Goal: Transaction & Acquisition: Obtain resource

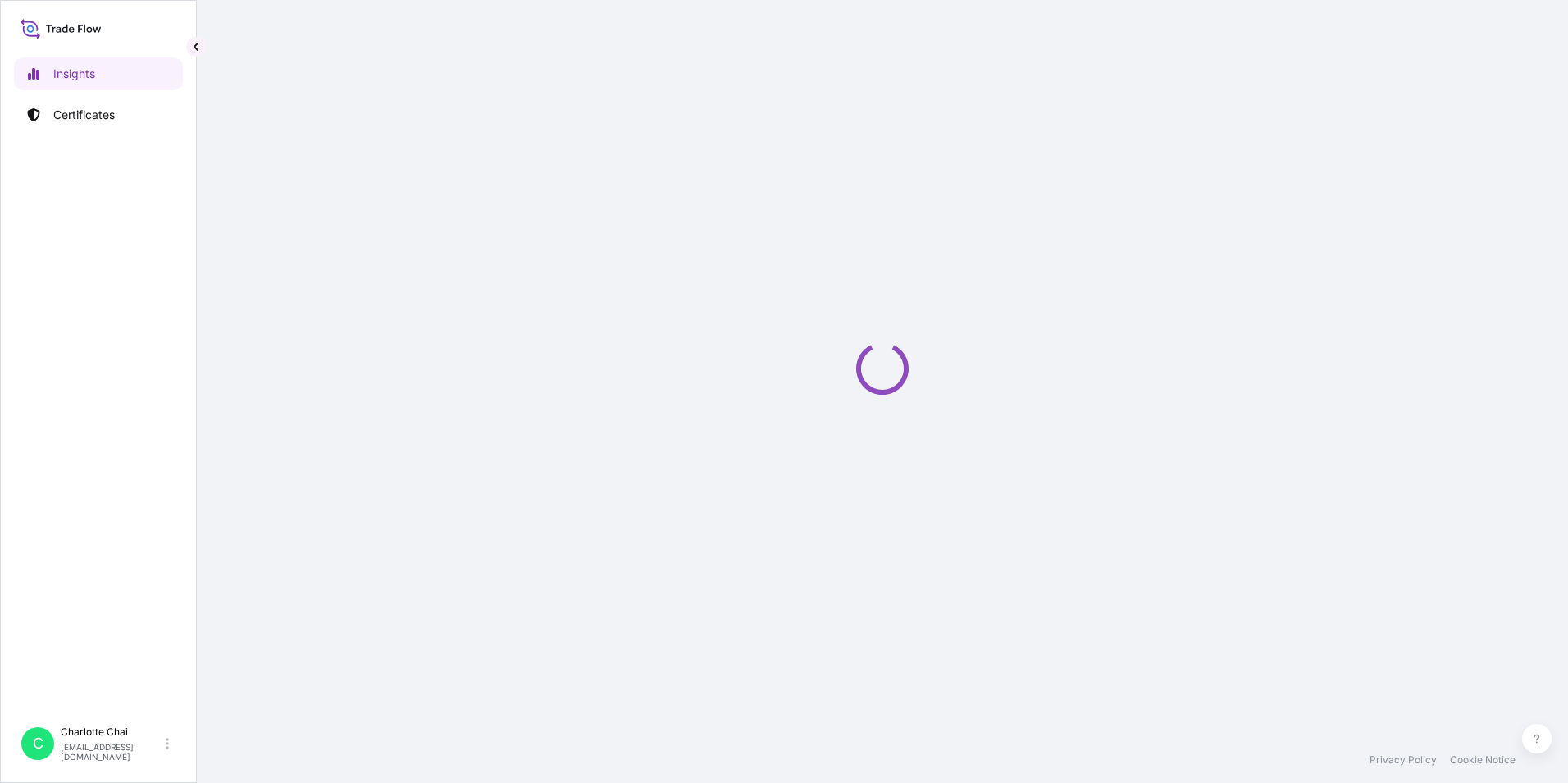
select select "2025"
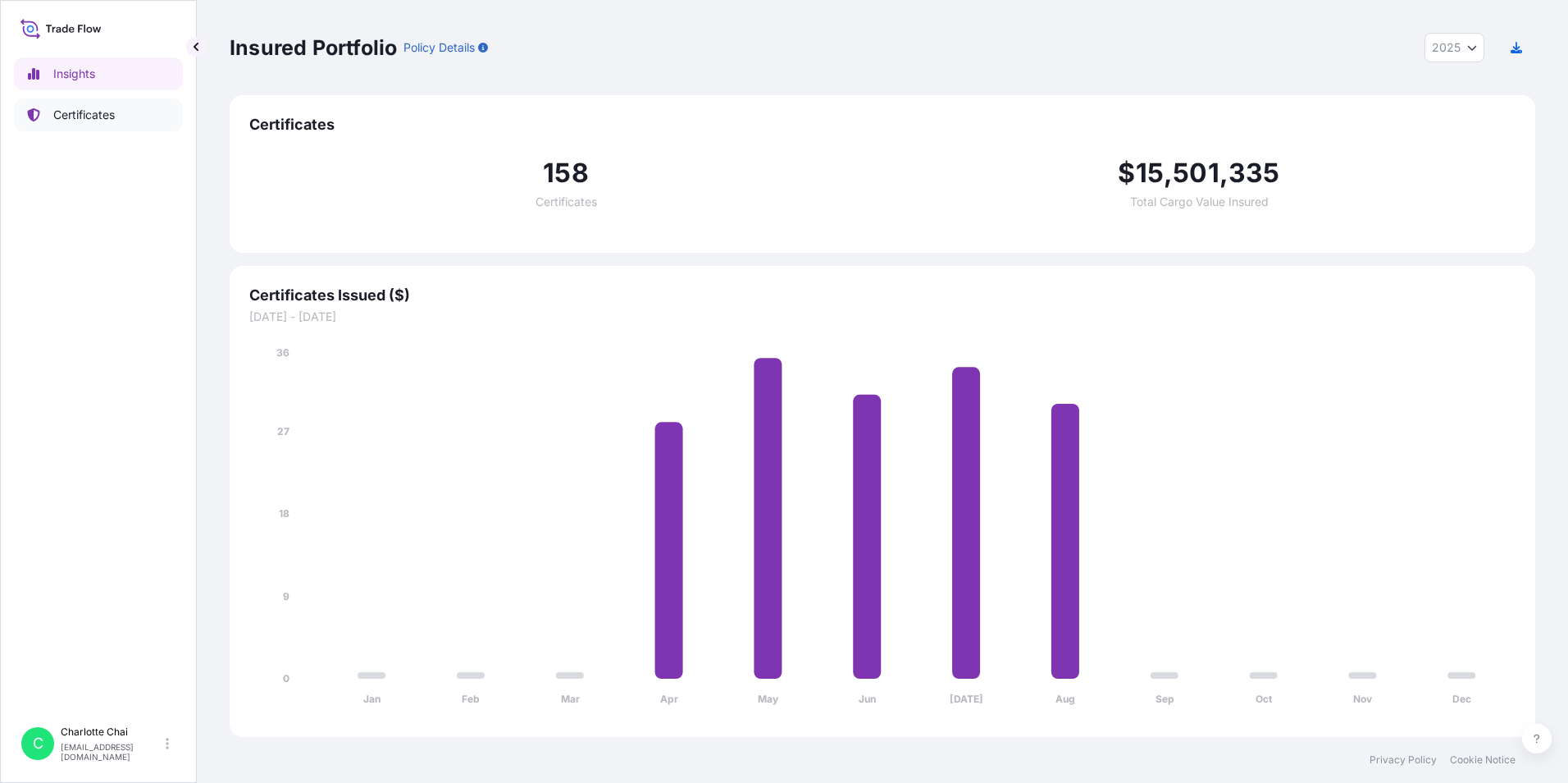
click at [96, 107] on p "Certificates" at bounding box center [84, 114] width 61 height 17
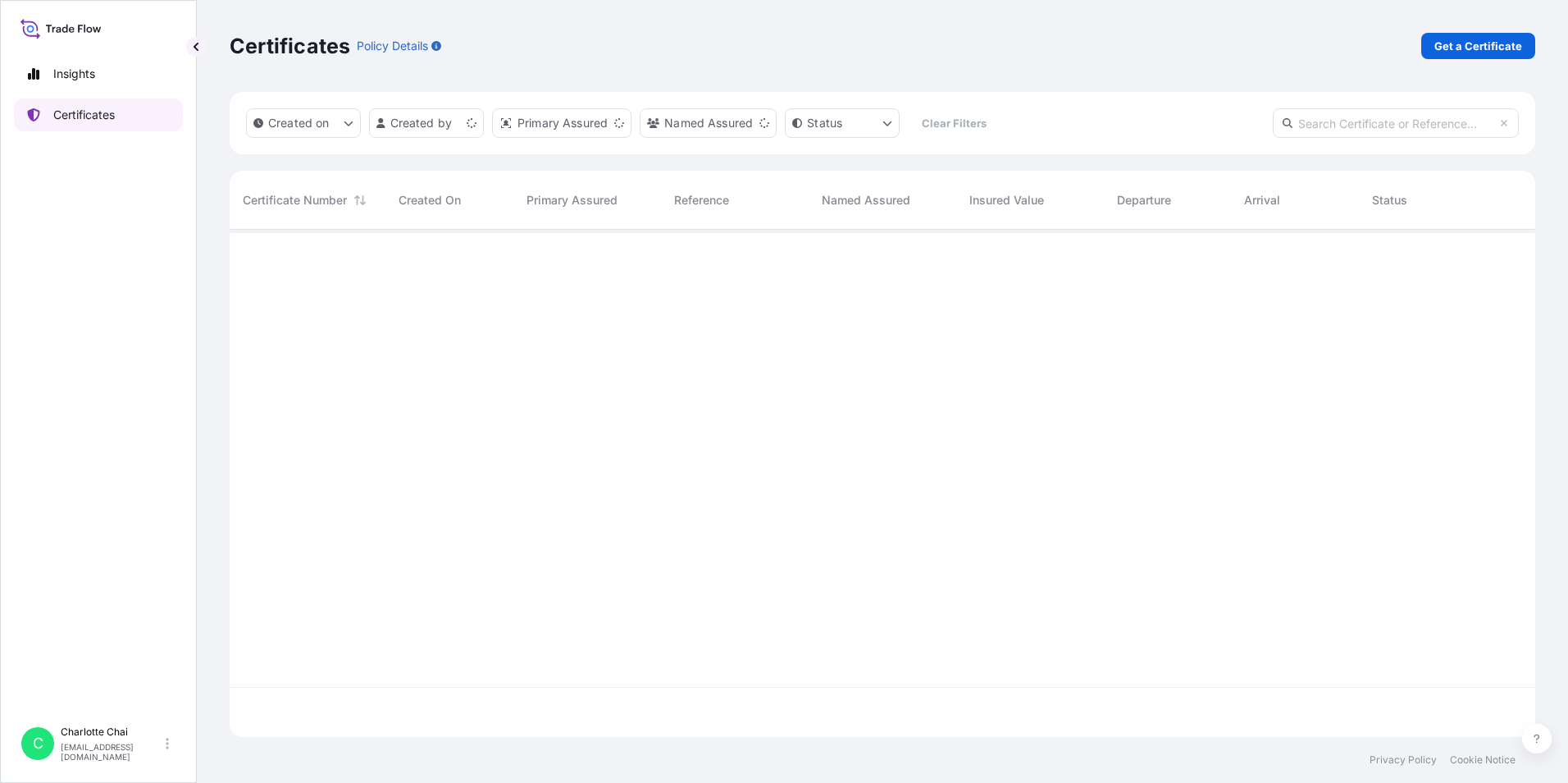
scroll to position [504, 1293]
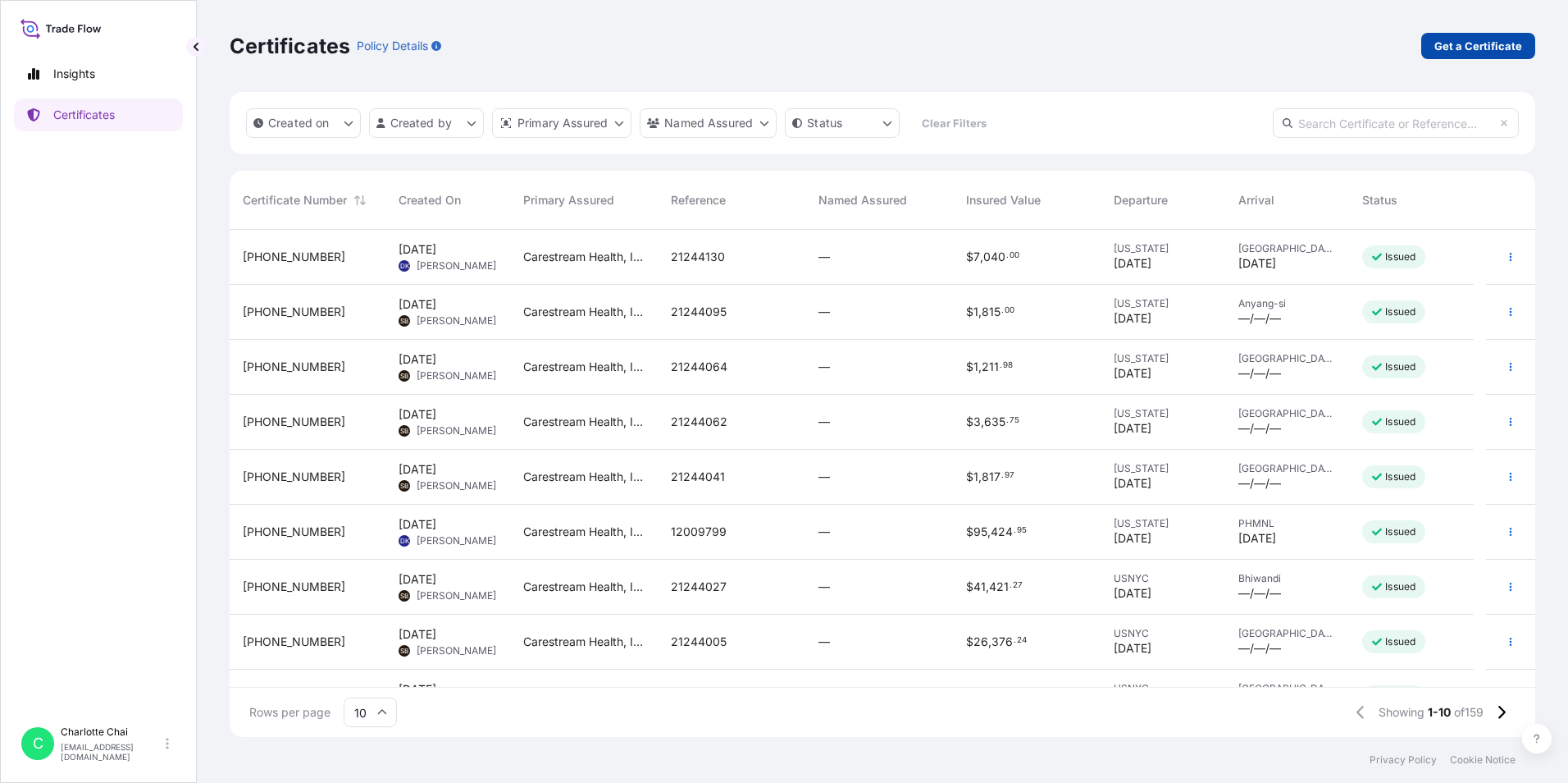
click at [1471, 44] on p "Get a Certificate" at bounding box center [1477, 45] width 88 height 17
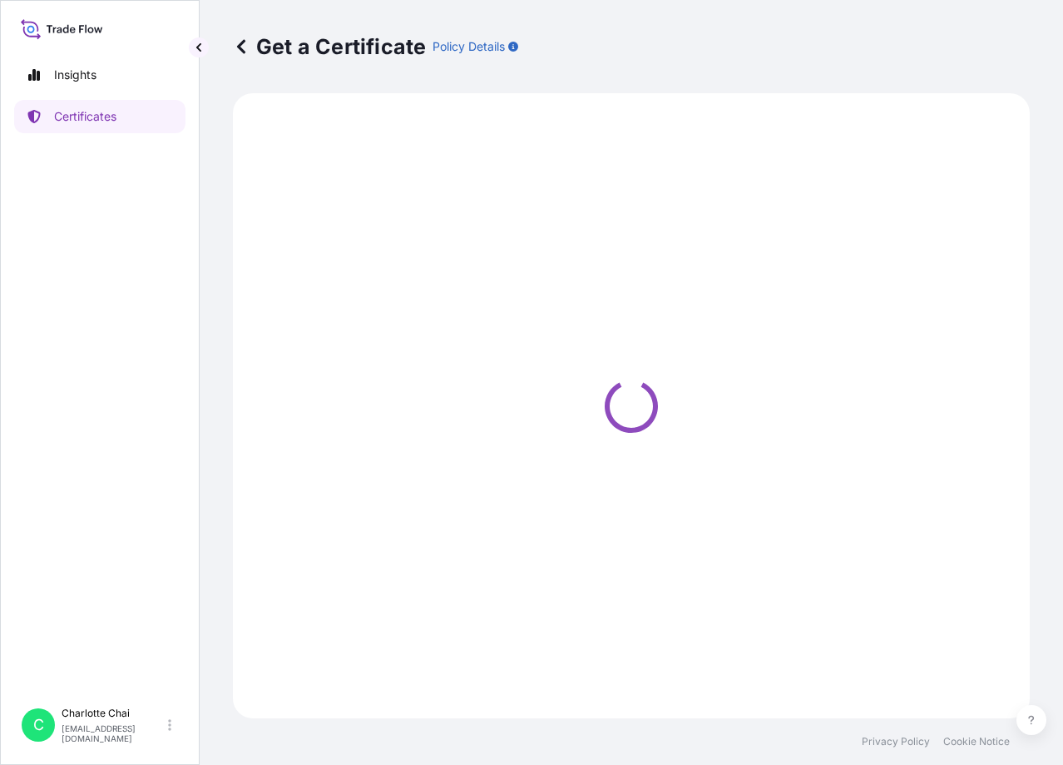
select select "Barge"
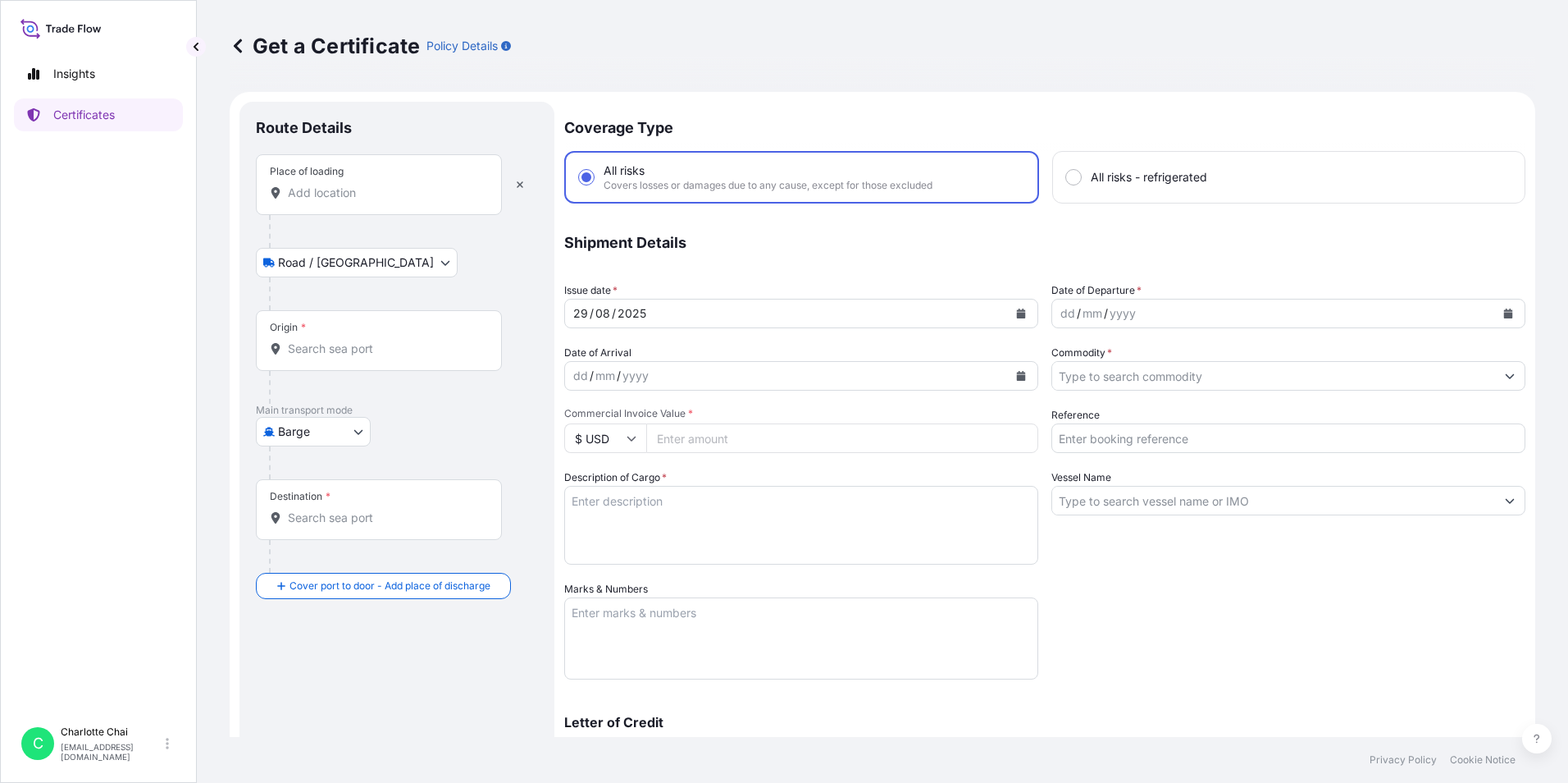
click at [378, 198] on input "Place of loading" at bounding box center [384, 192] width 193 height 17
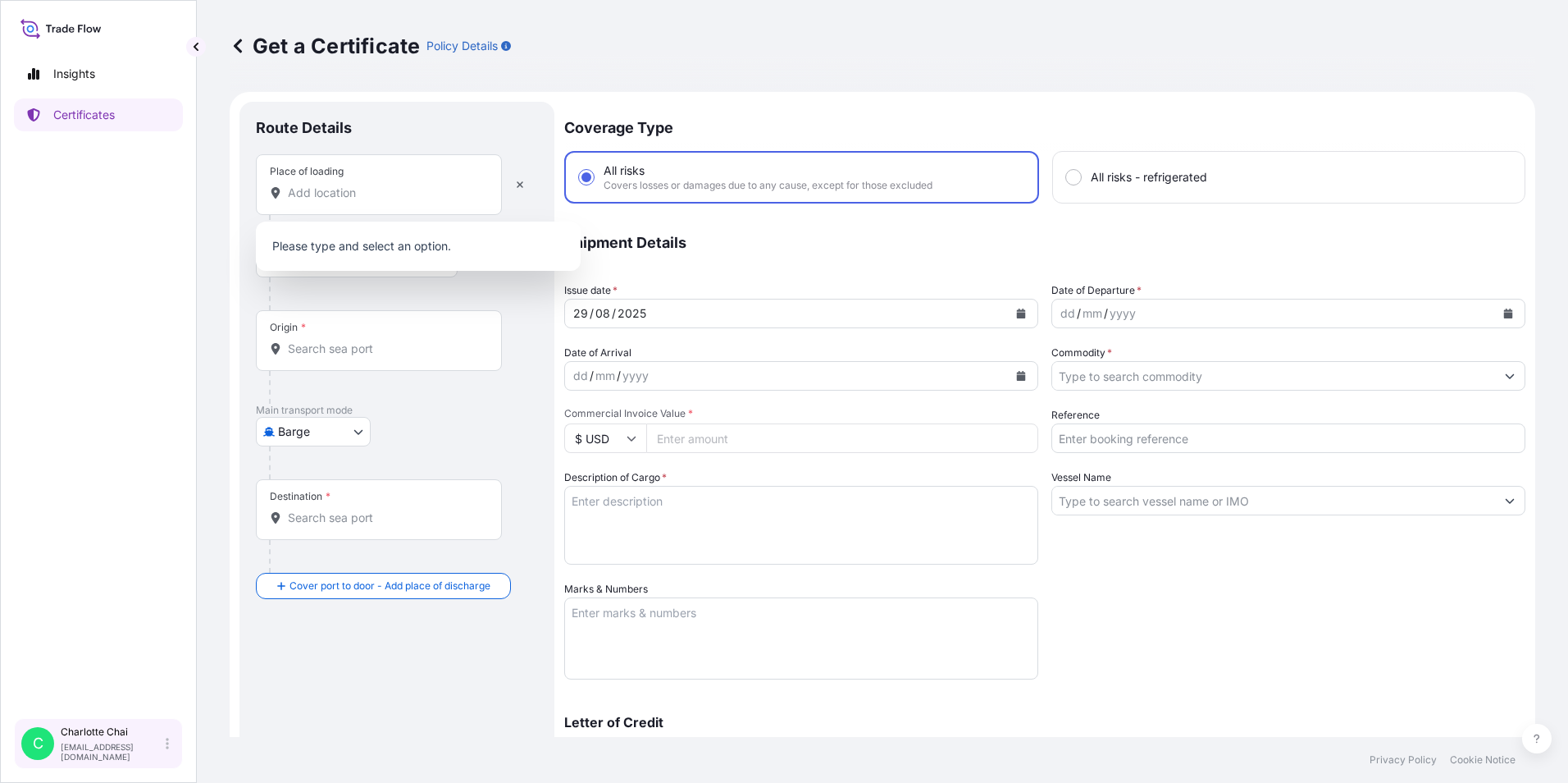
click at [110, 750] on p "[EMAIL_ADDRESS][DOMAIN_NAME]" at bounding box center [111, 751] width 102 height 20
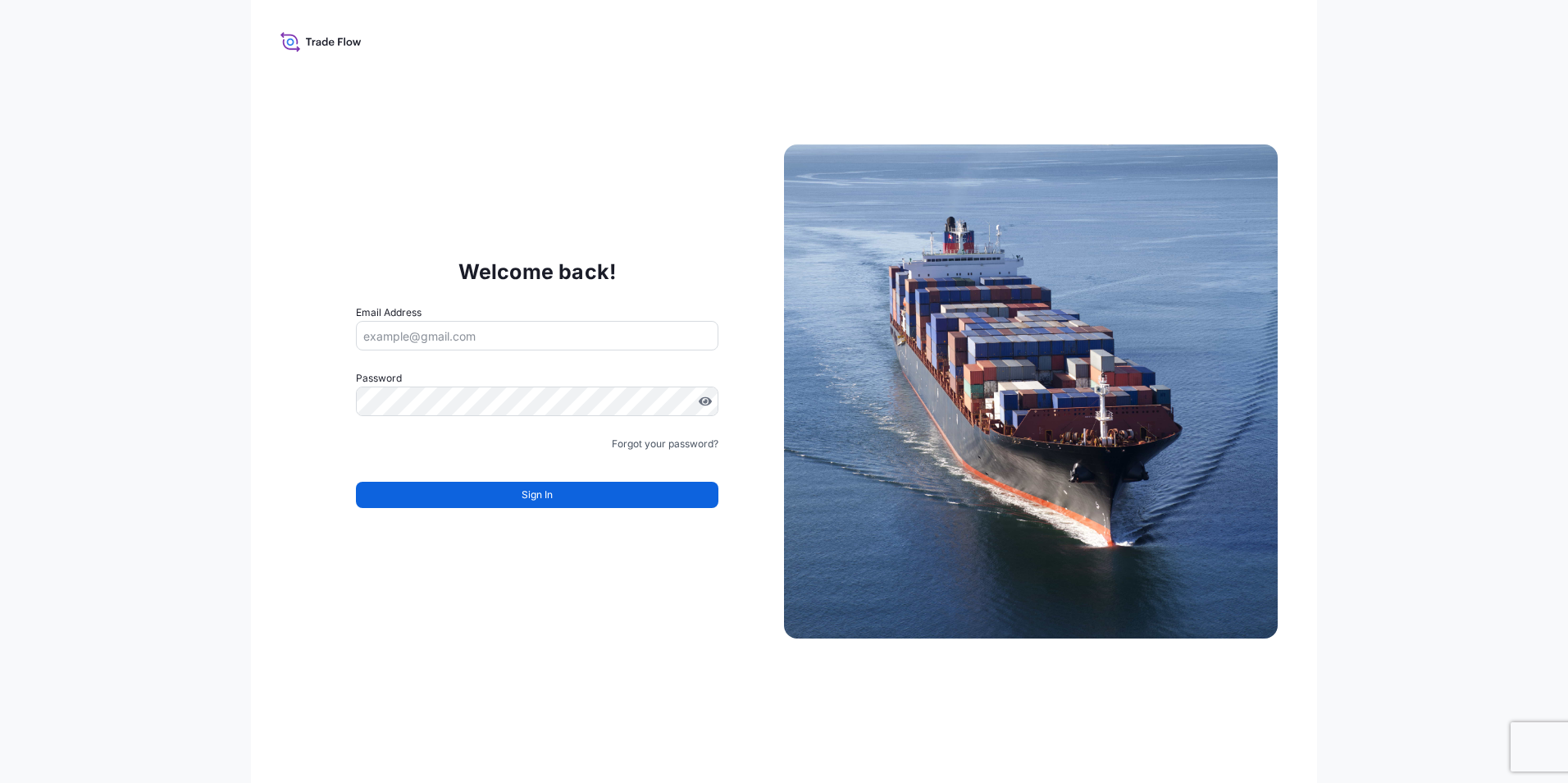
click at [948, 29] on div "Welcome back! Email Address Password Must include: Upper & lower case letters S…" at bounding box center [784, 392] width 1066 height 783
